Goal: Task Accomplishment & Management: Manage account settings

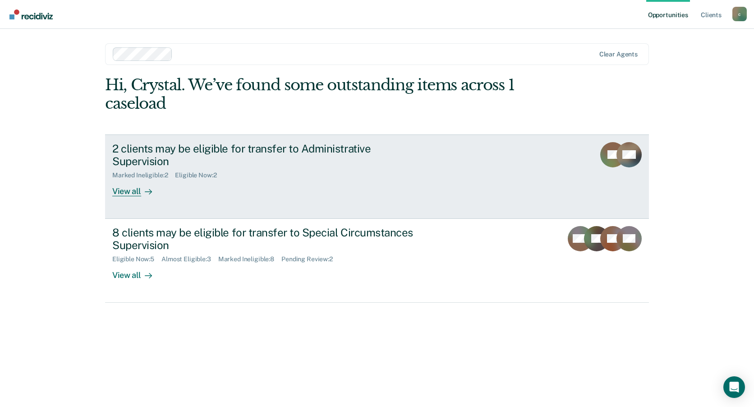
click at [135, 179] on div "View all" at bounding box center [137, 188] width 50 height 18
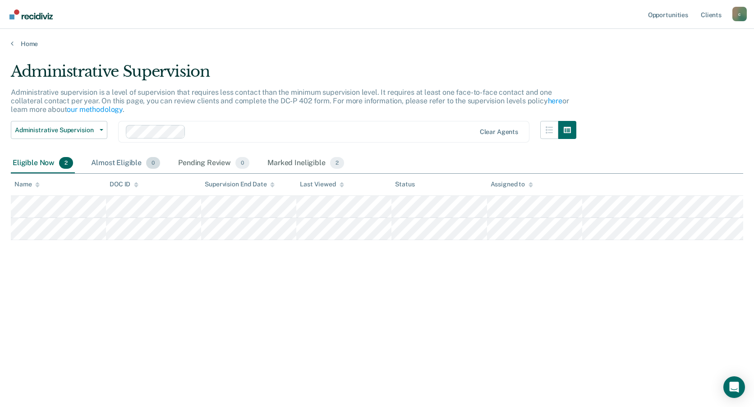
click at [124, 164] on div "Almost Eligible 0" at bounding box center [125, 163] width 73 height 20
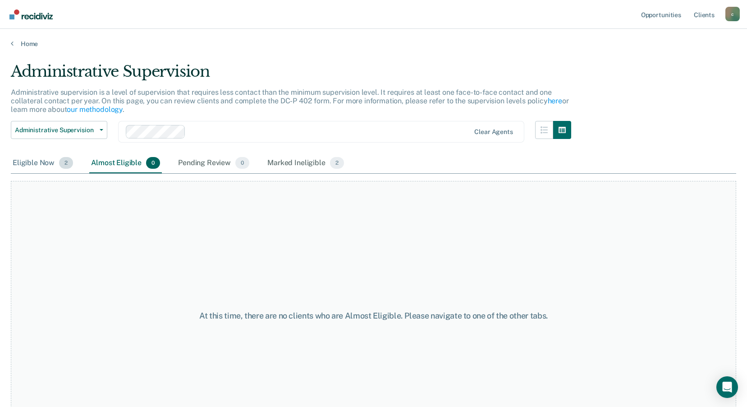
click at [41, 155] on div "Eligible Now 2" at bounding box center [43, 163] width 64 height 20
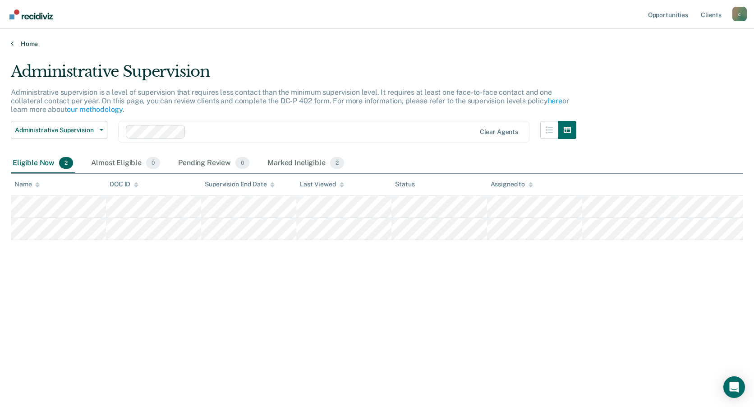
click at [14, 41] on link "Home" at bounding box center [377, 44] width 732 height 8
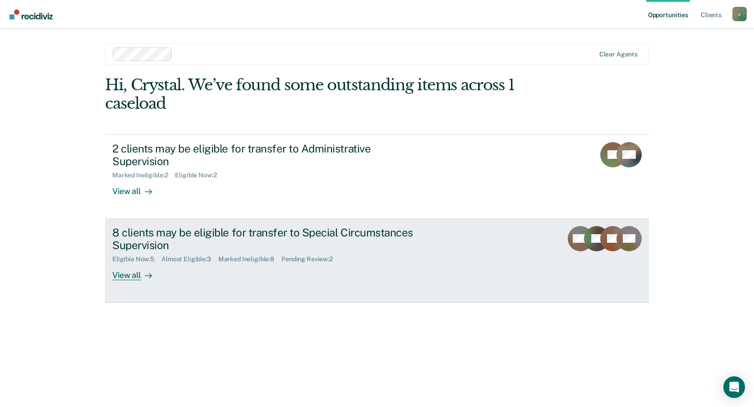
click at [354, 252] on div "Eligible Now : 5 Almost Eligible : 3 Marked Ineligible : 8 Pending Review : 2" at bounding box center [270, 257] width 316 height 11
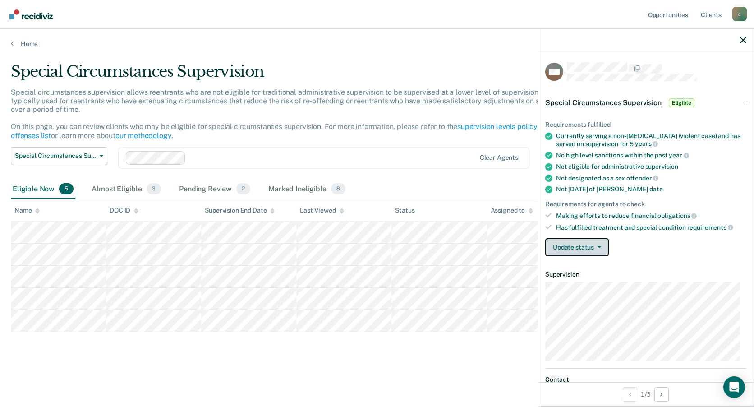
click at [597, 247] on icon "button" at bounding box center [599, 247] width 4 height 2
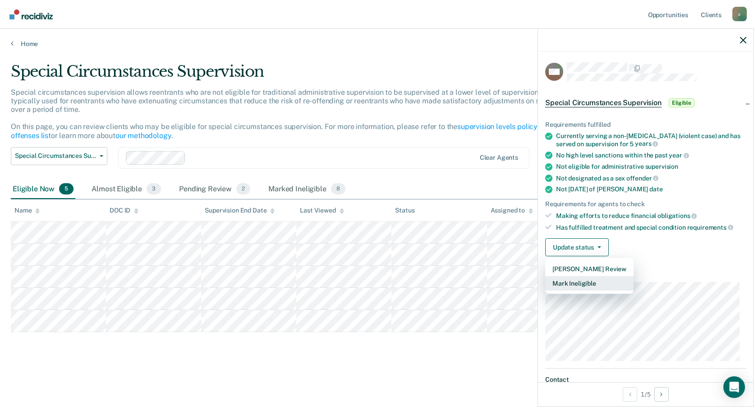
click at [586, 284] on button "Mark Ineligible" at bounding box center [589, 283] width 88 height 14
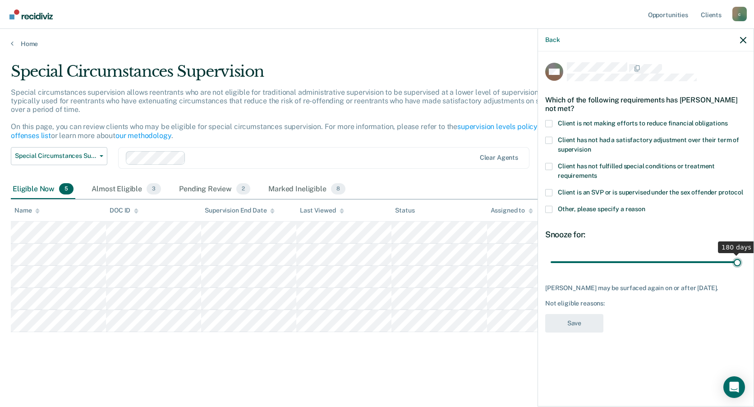
drag, startPoint x: 583, startPoint y: 259, endPoint x: 755, endPoint y: 266, distance: 172.4
type input "180"
click at [741, 266] on input "range" at bounding box center [645, 262] width 190 height 16
click at [549, 122] on span at bounding box center [548, 123] width 7 height 7
click at [728, 120] on input "Client is not making efforts to reduce financial obligations" at bounding box center [728, 120] width 0 height 0
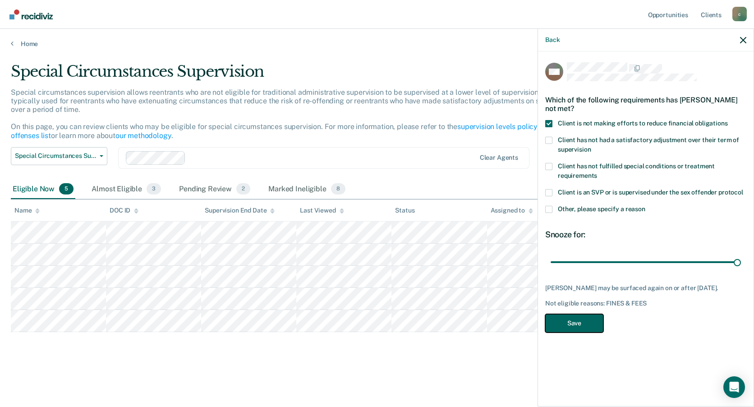
click at [576, 325] on button "Save" at bounding box center [574, 323] width 58 height 18
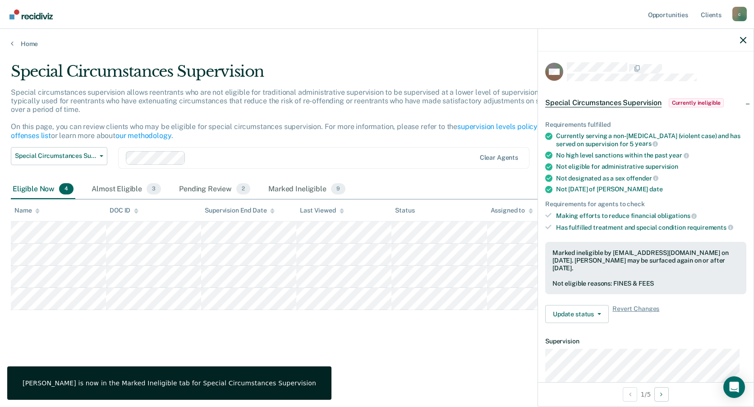
click at [738, 44] on div at bounding box center [645, 40] width 215 height 23
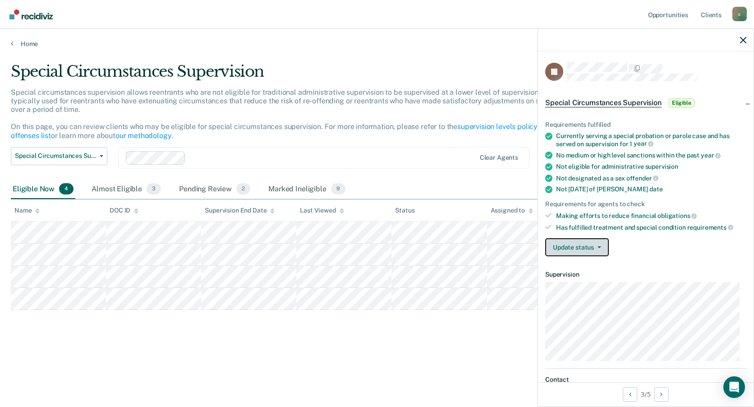
click at [585, 252] on button "Update status" at bounding box center [577, 247] width 64 height 18
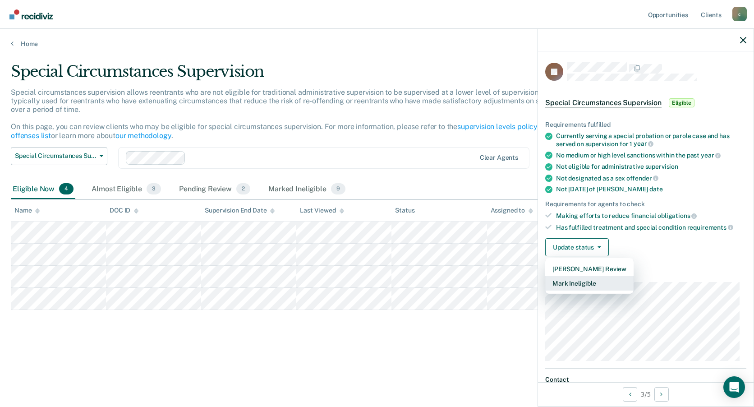
click at [588, 284] on button "Mark Ineligible" at bounding box center [589, 283] width 88 height 14
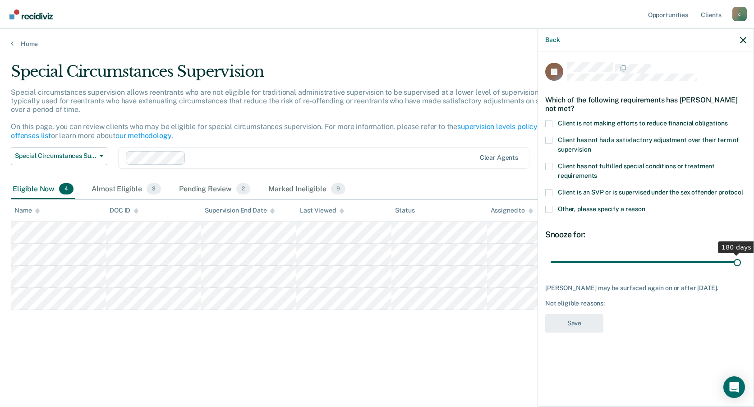
drag, startPoint x: 582, startPoint y: 261, endPoint x: 755, endPoint y: 266, distance: 172.7
type input "180"
click at [741, 266] on input "range" at bounding box center [645, 262] width 190 height 16
click at [554, 127] on label "Client is not making efforts to reduce financial obligations" at bounding box center [645, 124] width 201 height 9
click at [728, 120] on input "Client is not making efforts to reduce financial obligations" at bounding box center [728, 120] width 0 height 0
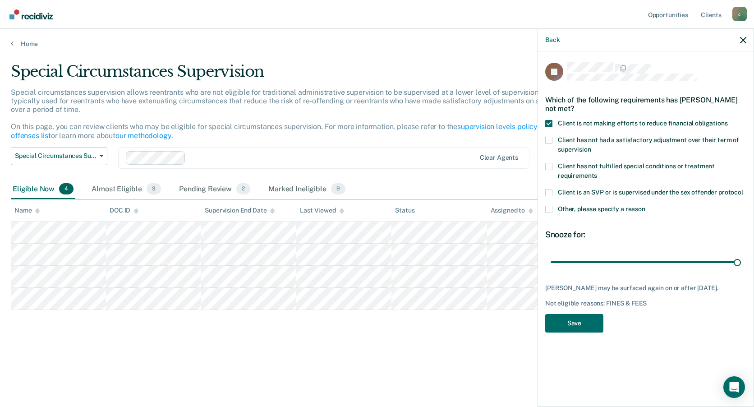
click at [554, 160] on div "Client has not had a satisfactory adjustment over their term of supervision" at bounding box center [645, 150] width 201 height 26
click at [551, 165] on span at bounding box center [548, 166] width 7 height 7
click at [597, 172] on input "Client has not fulfilled special conditions or treatment requirements" at bounding box center [597, 172] width 0 height 0
click at [571, 325] on button "Save" at bounding box center [574, 323] width 58 height 18
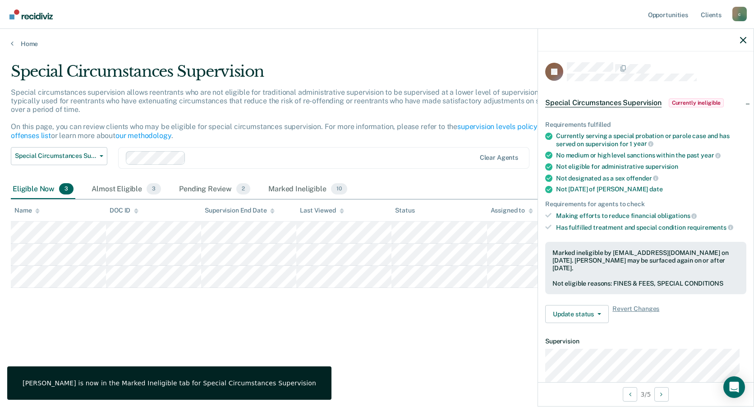
click at [337, 324] on div "Special Circumstances Supervision Special circumstances supervision allows reen…" at bounding box center [377, 200] width 732 height 277
click at [741, 41] on icon "button" at bounding box center [743, 40] width 6 height 6
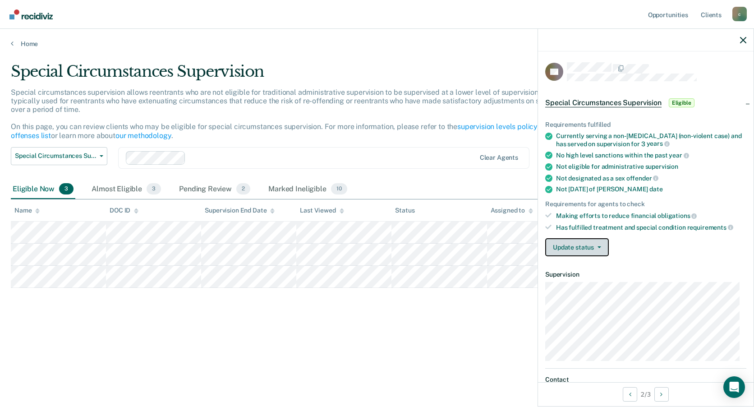
click at [593, 252] on button "Update status" at bounding box center [577, 247] width 64 height 18
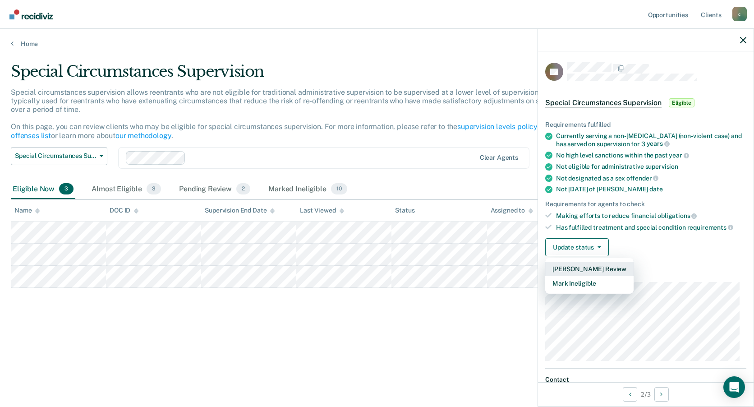
click at [598, 266] on button "[PERSON_NAME] Review" at bounding box center [589, 268] width 88 height 14
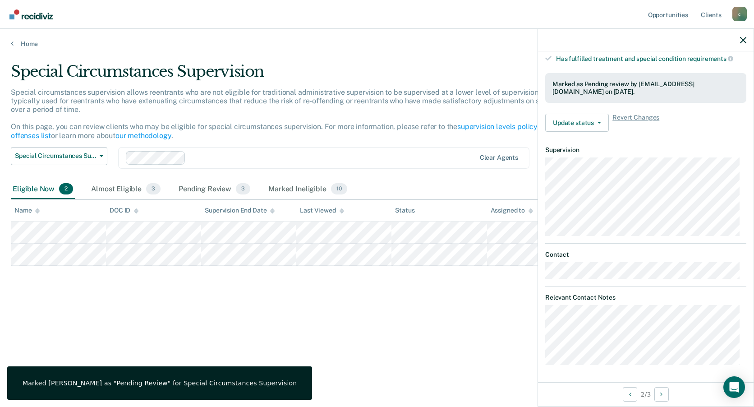
scroll to position [143, 0]
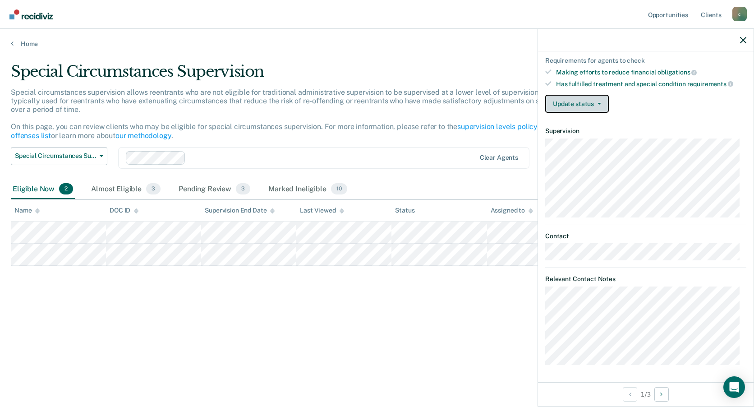
click at [575, 101] on button "Update status" at bounding box center [577, 104] width 64 height 18
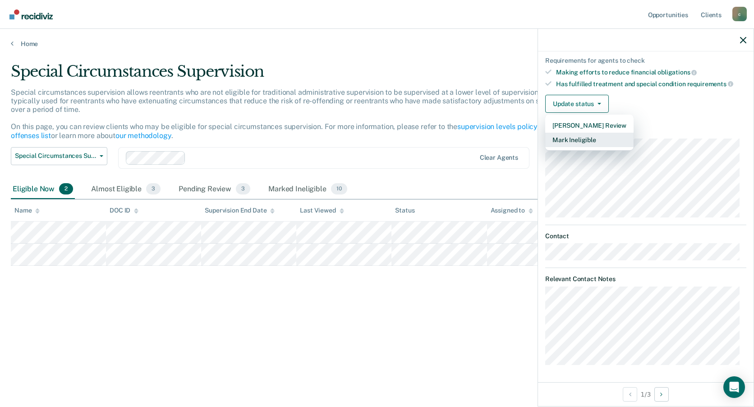
click at [578, 140] on button "Mark Ineligible" at bounding box center [589, 140] width 88 height 14
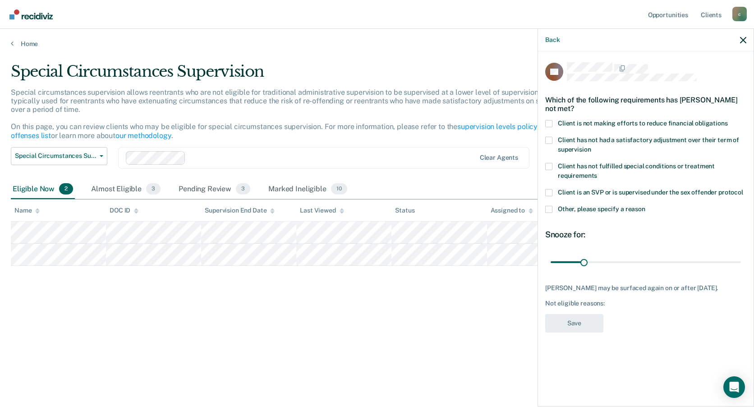
click at [551, 120] on span at bounding box center [548, 123] width 7 height 7
click at [728, 120] on input "Client is not making efforts to reduce financial obligations" at bounding box center [728, 120] width 0 height 0
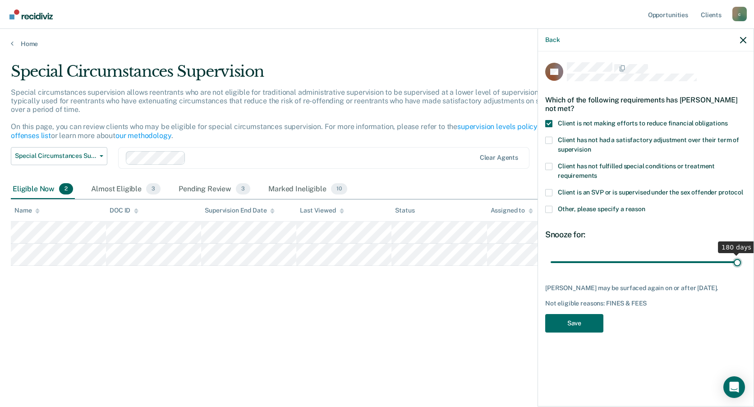
drag, startPoint x: 579, startPoint y: 260, endPoint x: 755, endPoint y: 268, distance: 176.0
type input "180"
click at [741, 268] on input "range" at bounding box center [645, 262] width 190 height 16
click at [571, 323] on button "Save" at bounding box center [574, 323] width 58 height 18
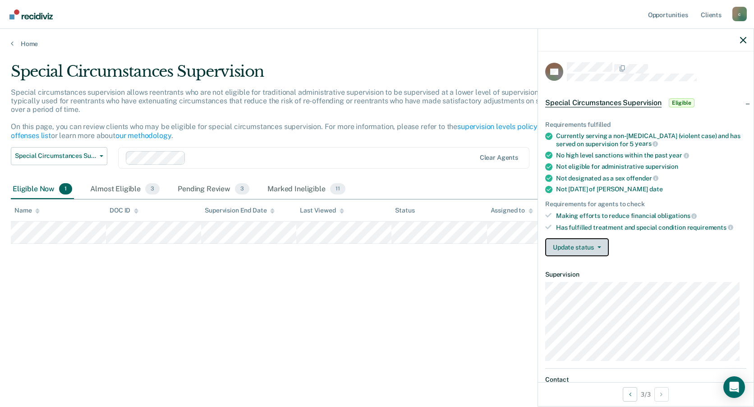
click at [565, 243] on button "Update status" at bounding box center [577, 247] width 64 height 18
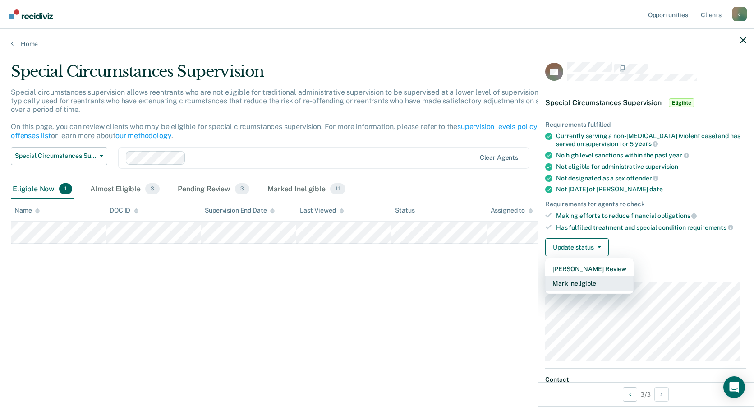
click at [573, 283] on button "Mark Ineligible" at bounding box center [589, 283] width 88 height 14
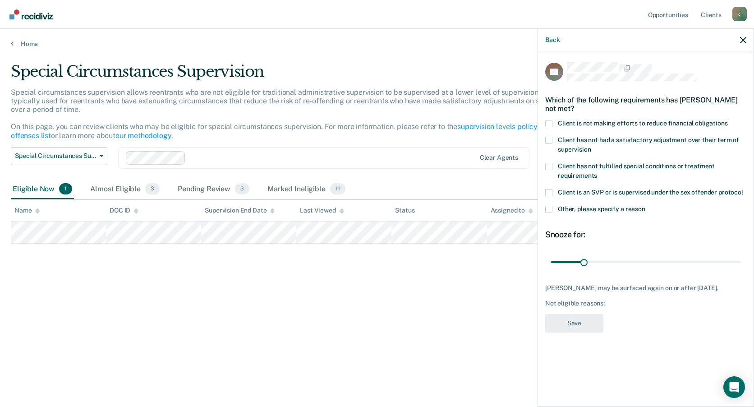
click at [551, 124] on span at bounding box center [548, 123] width 7 height 7
click at [728, 120] on input "Client is not making efforts to reduce financial obligations" at bounding box center [728, 120] width 0 height 0
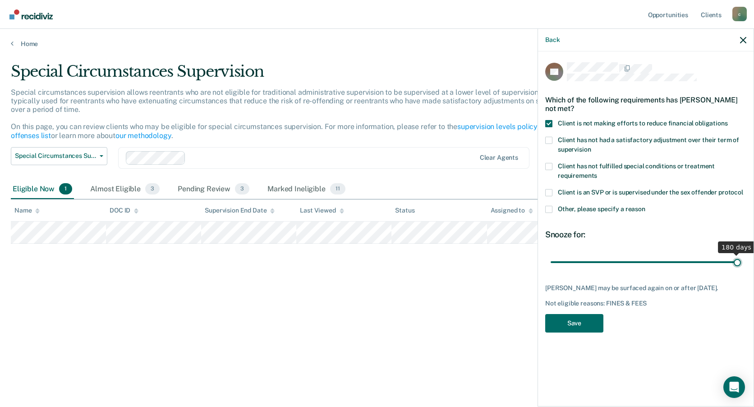
drag, startPoint x: 582, startPoint y: 263, endPoint x: 755, endPoint y: 273, distance: 172.9
type input "180"
click at [741, 270] on input "range" at bounding box center [645, 262] width 190 height 16
click at [571, 325] on button "Save" at bounding box center [574, 323] width 58 height 18
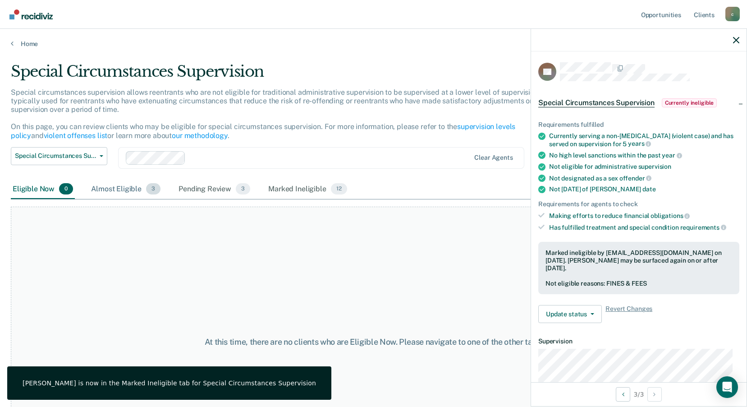
click at [123, 189] on div "Almost Eligible 3" at bounding box center [125, 189] width 73 height 20
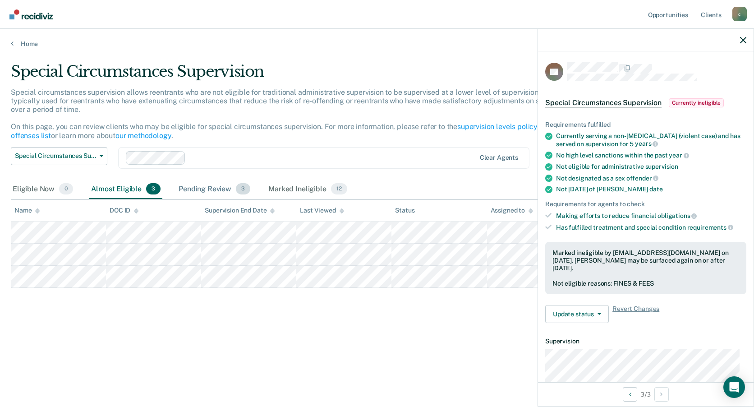
click at [217, 187] on div "Pending Review 3" at bounding box center [214, 189] width 75 height 20
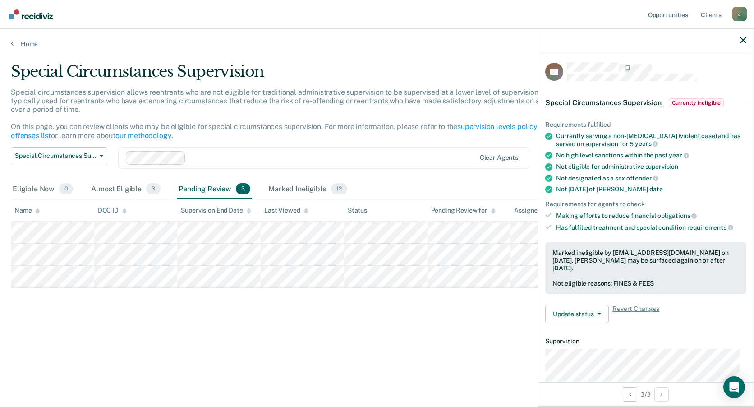
click at [295, 348] on div "Special Circumstances Supervision Special circumstances supervision allows reen…" at bounding box center [377, 215] width 732 height 306
click at [315, 190] on div "Marked Ineligible 12" at bounding box center [307, 189] width 82 height 20
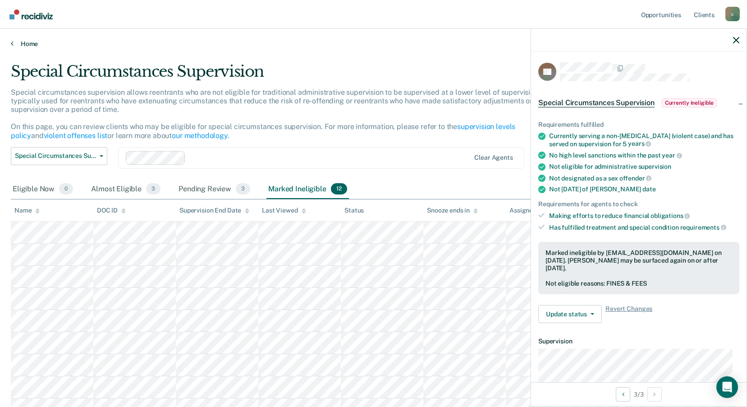
click at [29, 40] on link "Home" at bounding box center [373, 44] width 725 height 8
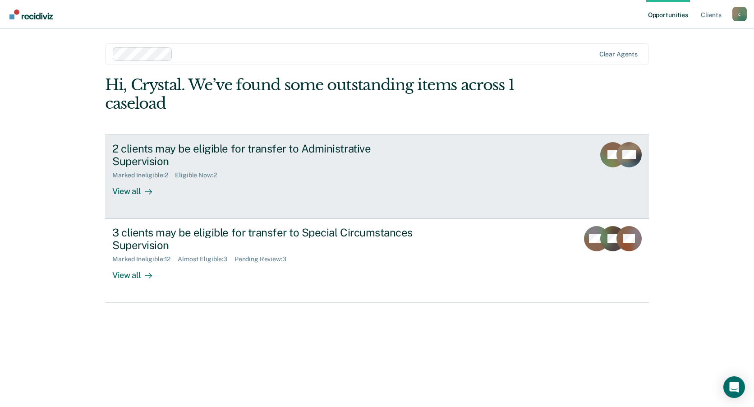
click at [362, 174] on div "2 clients may be eligible for transfer to Administrative Supervision Marked Ine…" at bounding box center [281, 169] width 338 height 55
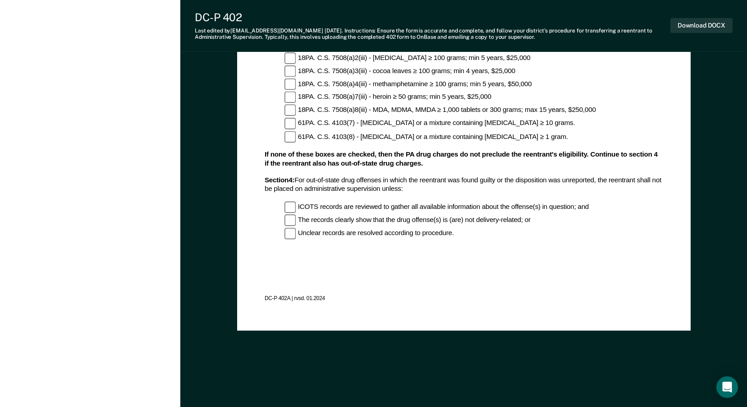
scroll to position [938, 0]
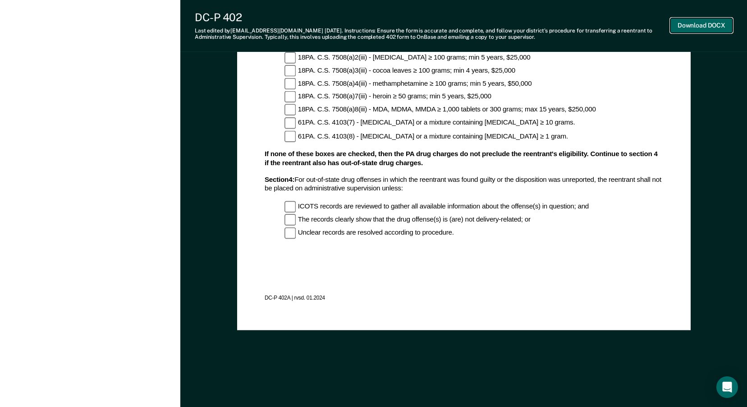
click at [694, 27] on button "Download DOCX" at bounding box center [701, 25] width 62 height 15
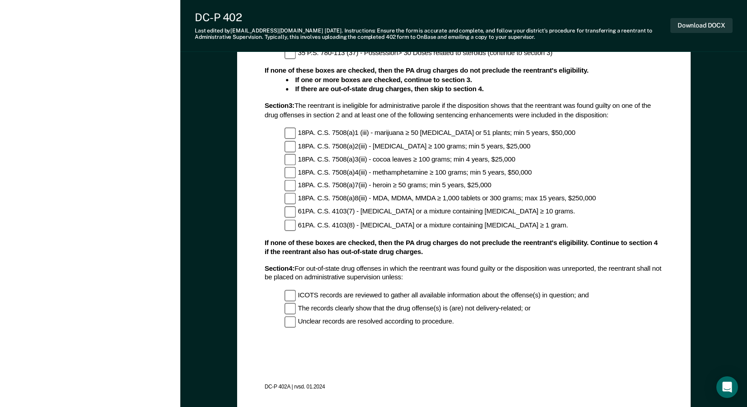
scroll to position [848, 0]
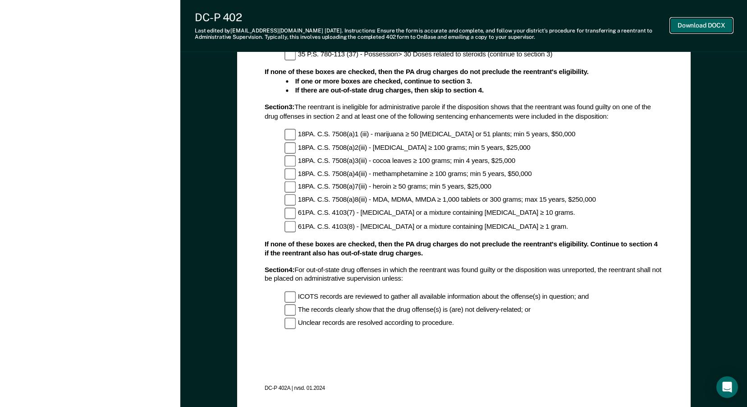
click at [725, 28] on button "Download DOCX" at bounding box center [701, 25] width 62 height 15
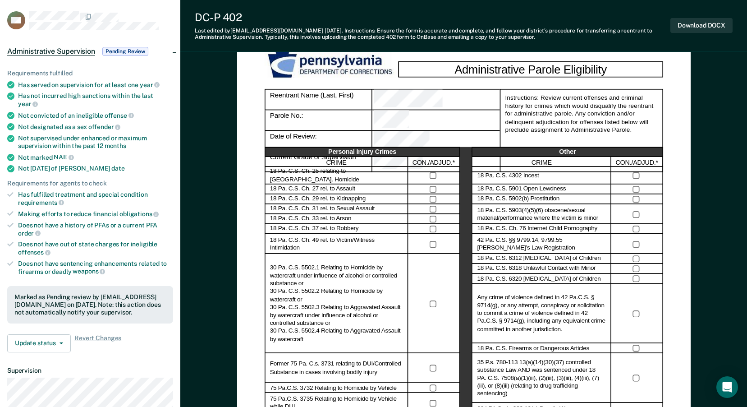
scroll to position [225, 0]
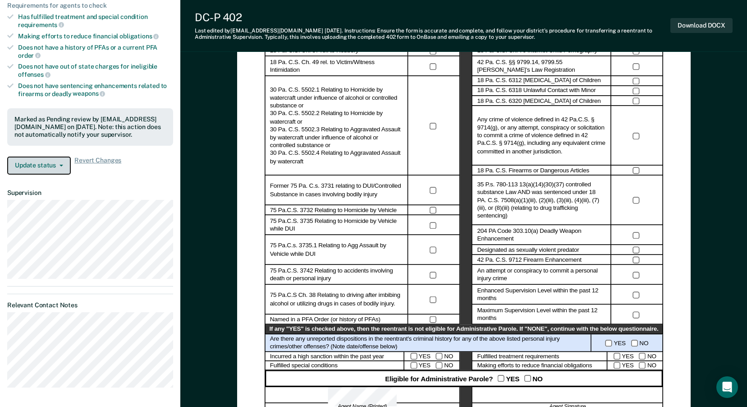
click at [57, 165] on button "Update status" at bounding box center [39, 165] width 64 height 18
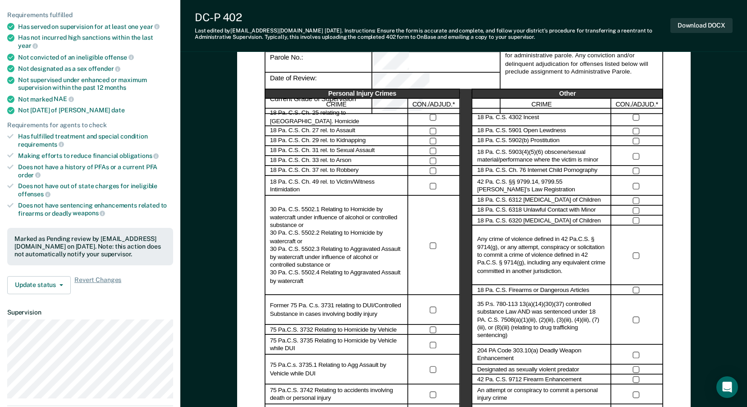
scroll to position [0, 0]
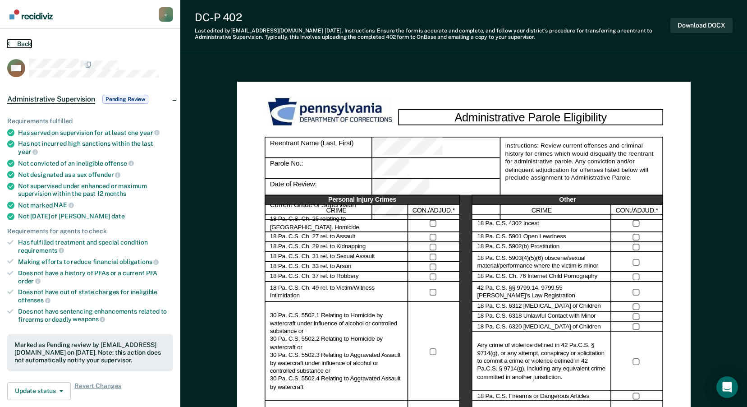
click at [18, 43] on button "Back" at bounding box center [19, 44] width 24 height 8
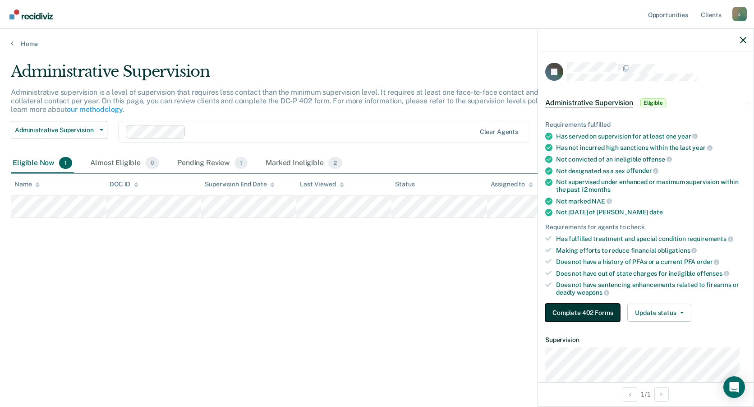
click at [596, 313] on button "Complete 402 Forms" at bounding box center [582, 312] width 75 height 18
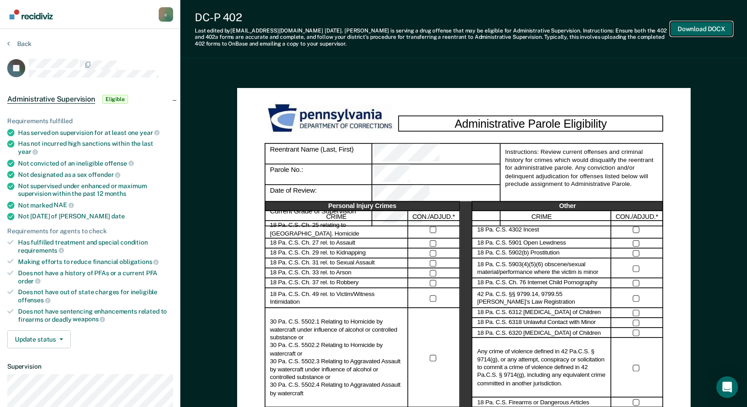
click at [694, 32] on button "Download DOCX" at bounding box center [701, 29] width 62 height 15
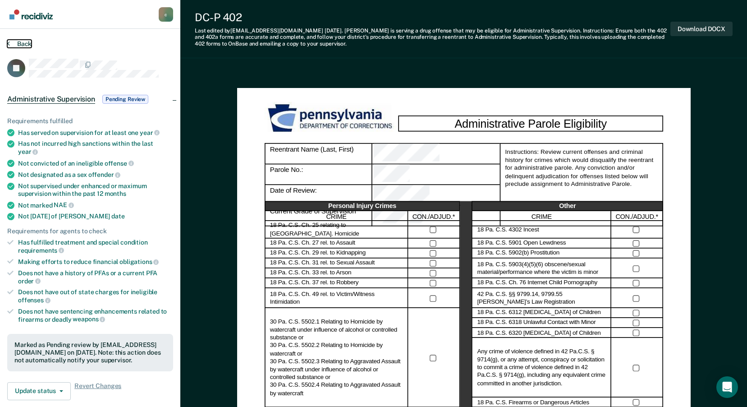
click at [16, 44] on button "Back" at bounding box center [19, 44] width 24 height 8
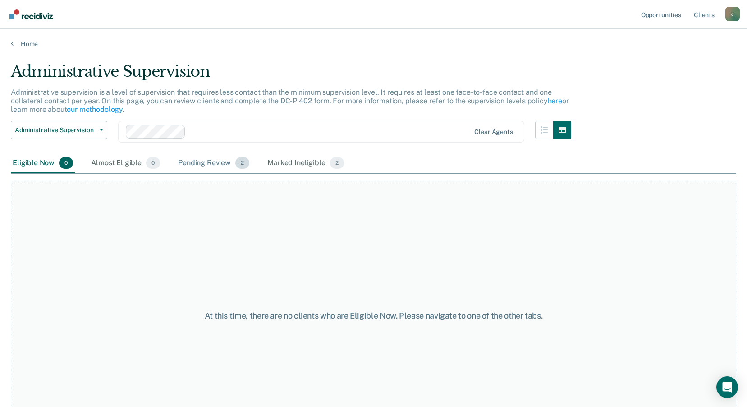
click at [215, 162] on div "Pending Review 2" at bounding box center [213, 163] width 75 height 20
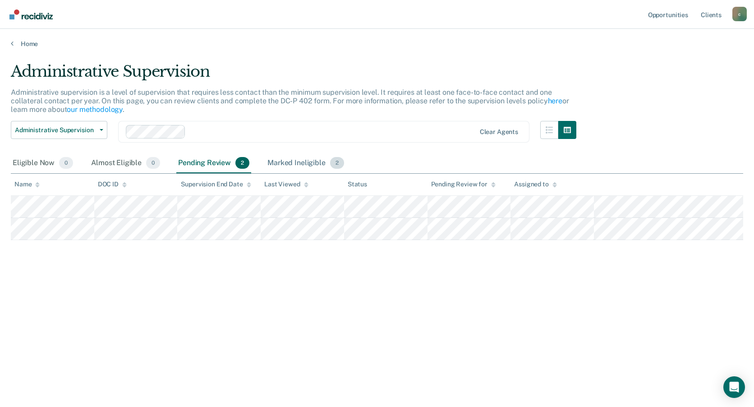
click at [282, 159] on div "Marked Ineligible 2" at bounding box center [305, 163] width 80 height 20
click at [233, 166] on div "Pending Review 2" at bounding box center [213, 163] width 75 height 20
click at [25, 48] on main "Administrative Supervision Administrative supervision is a level of supervision…" at bounding box center [377, 226] width 754 height 356
click at [25, 47] on link "Home" at bounding box center [377, 44] width 732 height 8
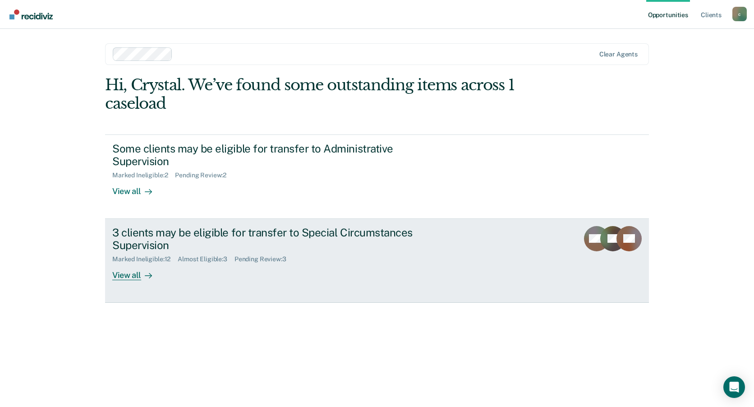
click at [237, 255] on div "Pending Review : 3" at bounding box center [263, 259] width 59 height 8
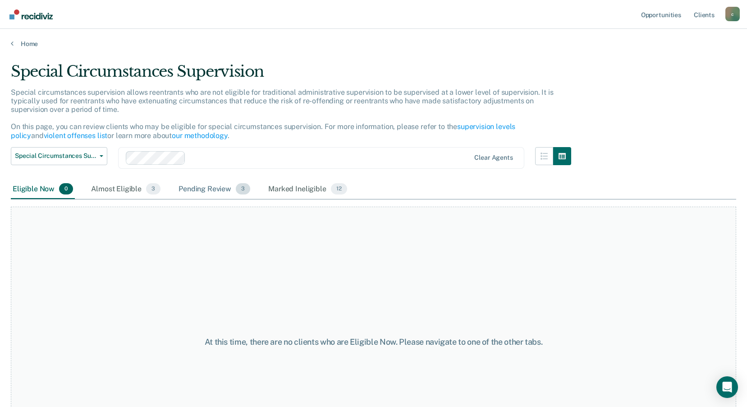
click at [199, 188] on div "Pending Review 3" at bounding box center [214, 189] width 75 height 20
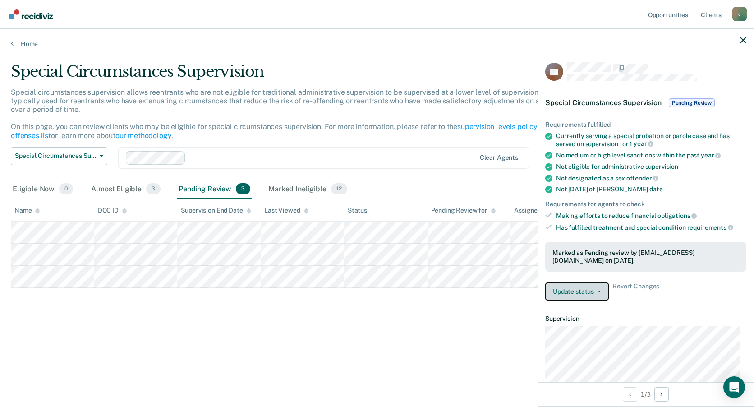
click at [593, 297] on button "Update status" at bounding box center [577, 291] width 64 height 18
click at [706, 301] on div "Requirements fulfilled Currently serving a special probation or parole case and…" at bounding box center [645, 206] width 215 height 201
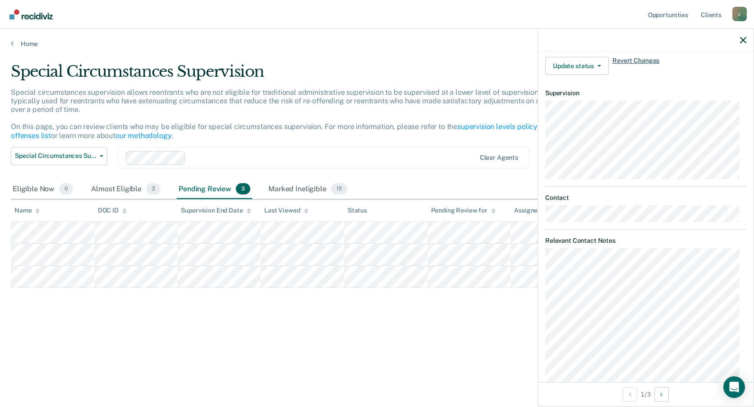
scroll to position [253, 0]
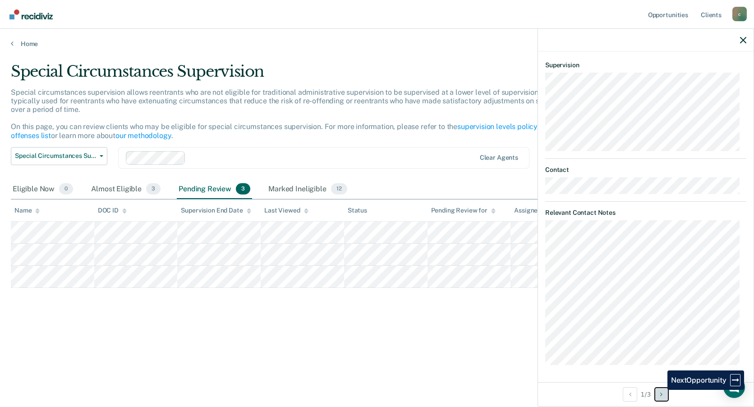
click at [660, 389] on button "Next Opportunity" at bounding box center [661, 394] width 14 height 14
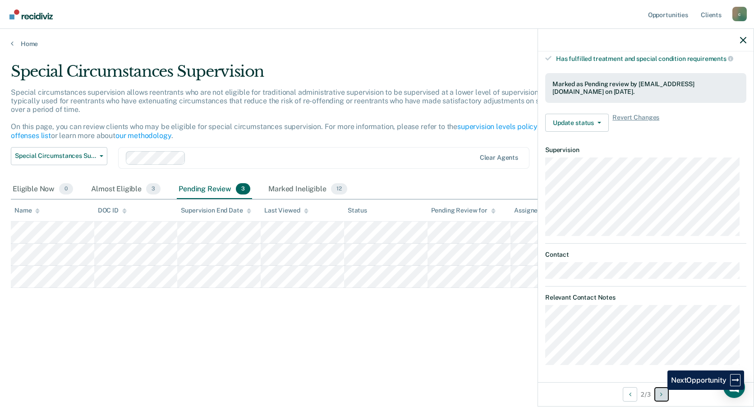
click at [660, 389] on button "Next Opportunity" at bounding box center [661, 394] width 14 height 14
